Goal: Transaction & Acquisition: Purchase product/service

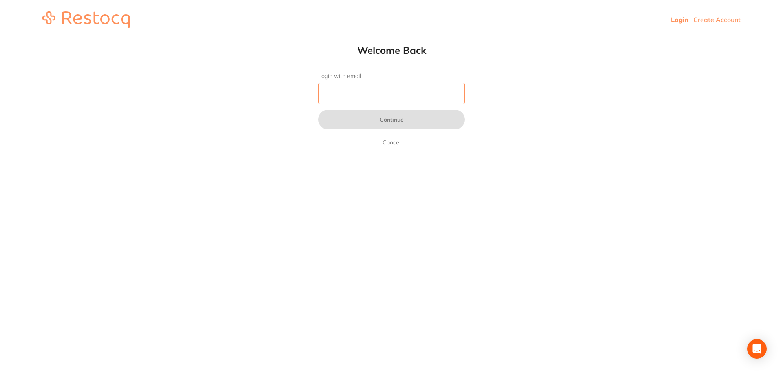
drag, startPoint x: 367, startPoint y: 87, endPoint x: 374, endPoint y: 91, distance: 8.4
click at [367, 87] on input "Login with email" at bounding box center [391, 93] width 147 height 21
type input "[EMAIL_ADDRESS][DOMAIN_NAME]"
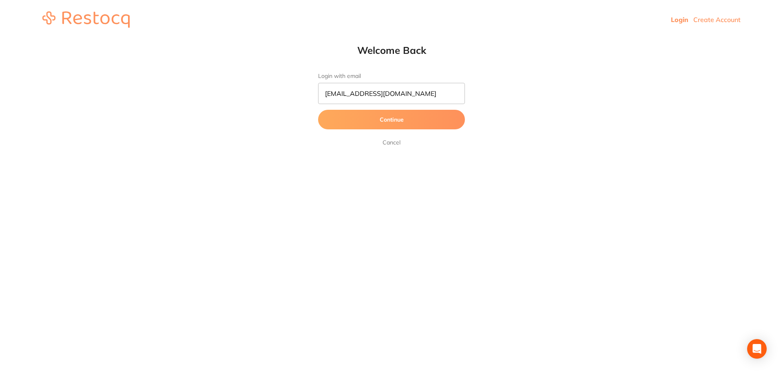
click at [399, 122] on button "Continue" at bounding box center [391, 120] width 147 height 20
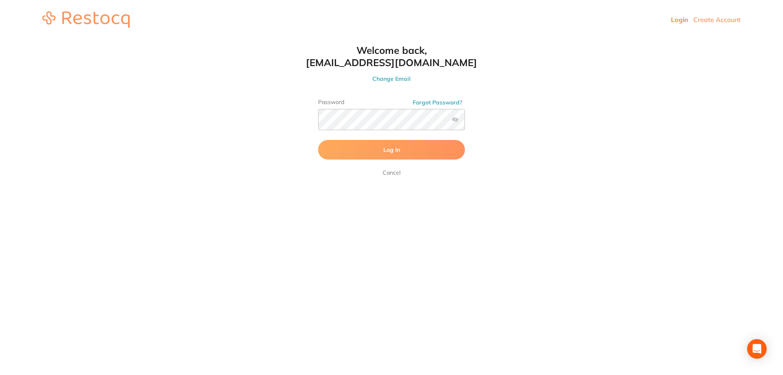
click at [393, 148] on span "Log In" at bounding box center [392, 149] width 17 height 7
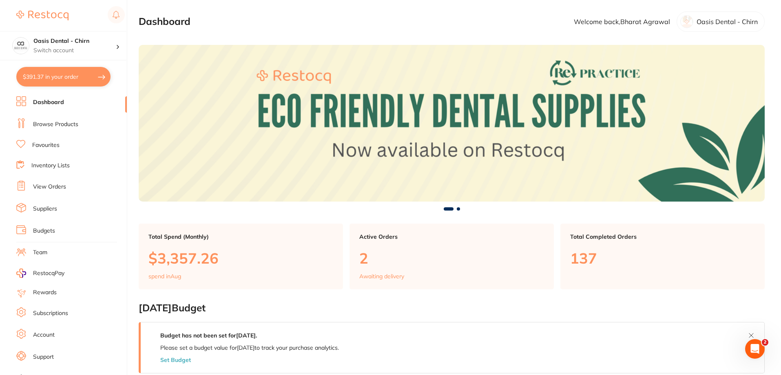
click at [67, 77] on button "$391.37 in your order" at bounding box center [63, 77] width 94 height 20
checkbox input "true"
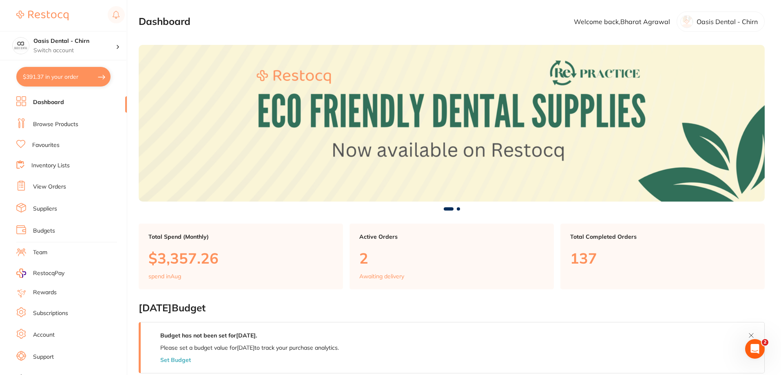
checkbox input "true"
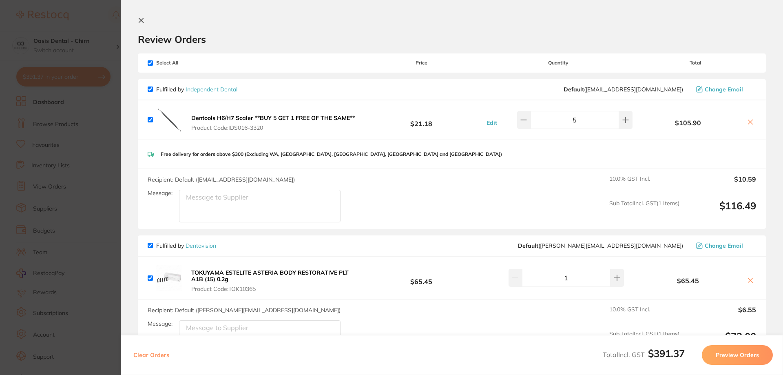
click at [142, 18] on icon at bounding box center [141, 20] width 7 height 7
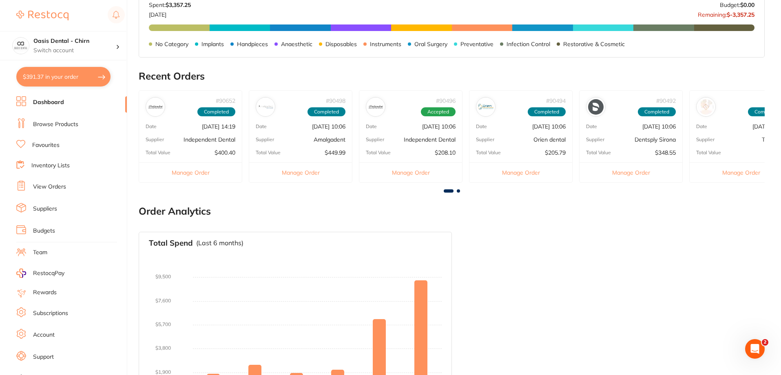
scroll to position [273, 0]
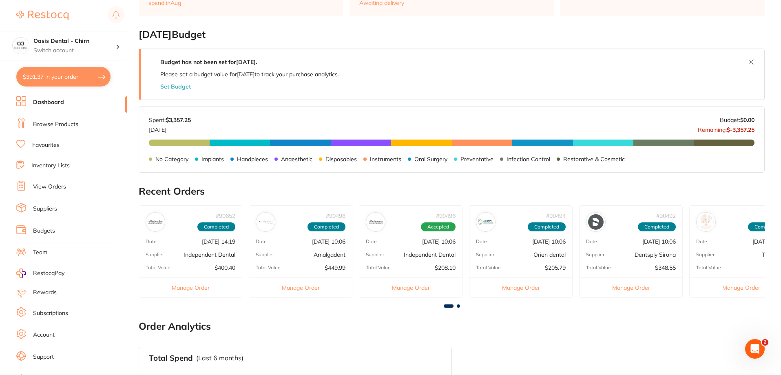
click at [72, 80] on button "$391.37 in your order" at bounding box center [63, 77] width 94 height 20
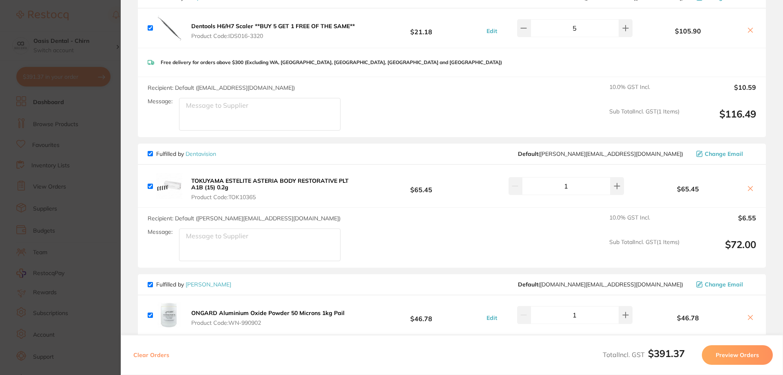
scroll to position [0, 0]
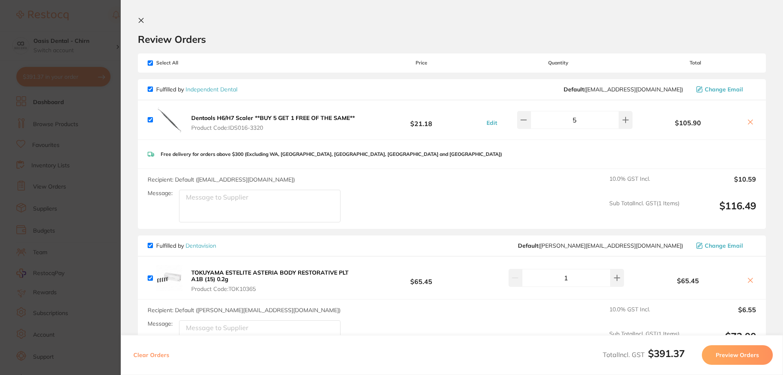
click at [141, 20] on icon at bounding box center [141, 20] width 7 height 7
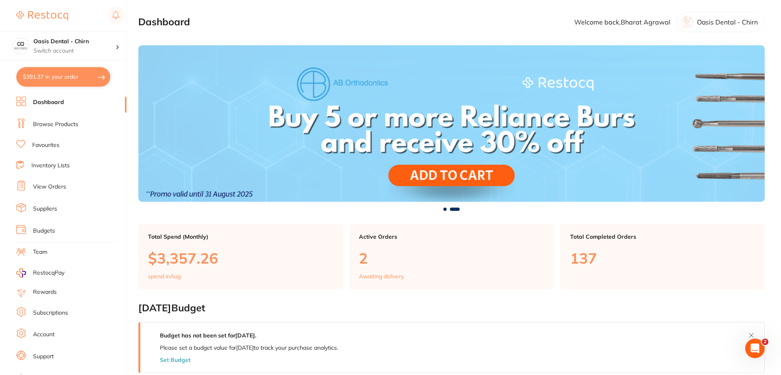
scroll to position [273, 0]
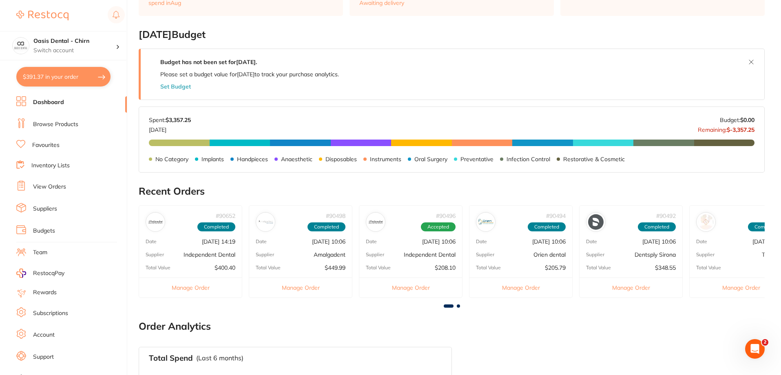
click at [78, 125] on link "Browse Products" at bounding box center [55, 124] width 45 height 8
